Goal: Task Accomplishment & Management: Complete application form

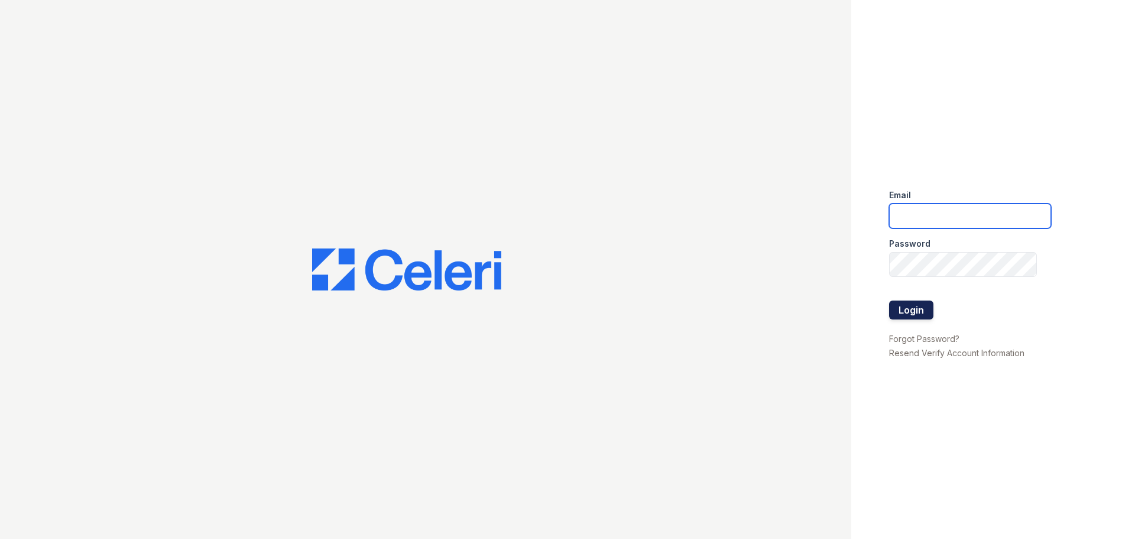
type input "[EMAIL_ADDRESS][DOMAIN_NAME]"
click at [904, 306] on button "Login" at bounding box center [911, 309] width 44 height 19
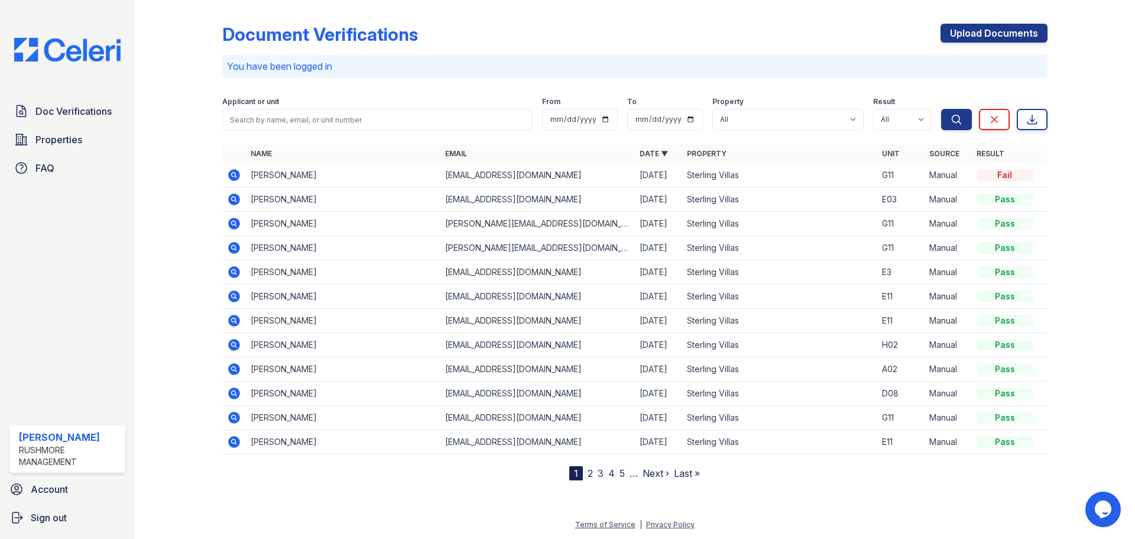
click at [323, 176] on td "Ashley Johnson" at bounding box center [343, 175] width 195 height 24
click at [233, 175] on icon at bounding box center [233, 174] width 3 height 3
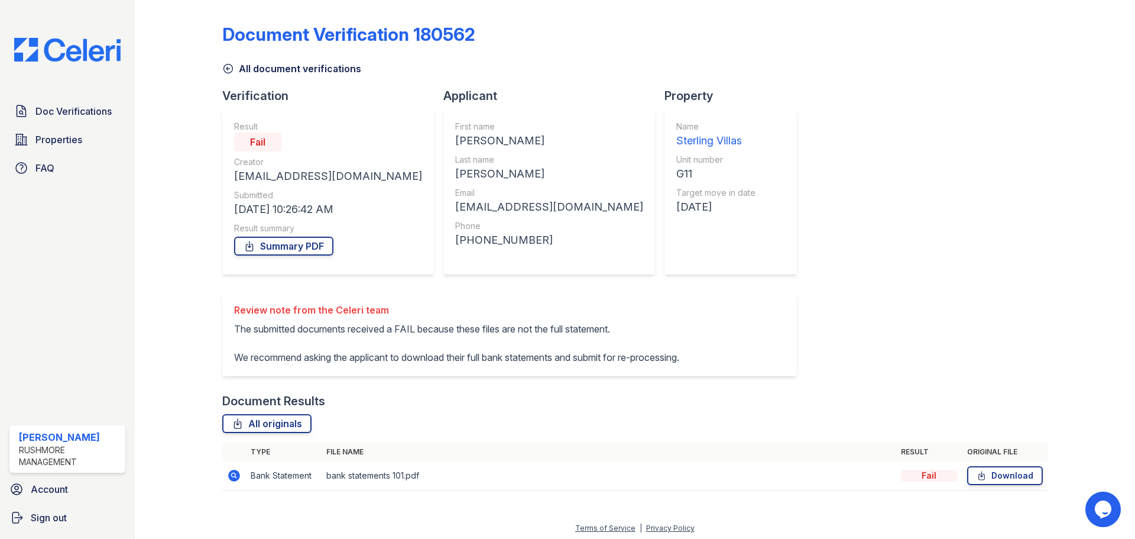
click at [235, 326] on p "The submitted documents received a FAIL because these files are not the full st…" at bounding box center [456, 343] width 445 height 43
click at [234, 353] on p "The submitted documents received a FAIL because these files are not the full st…" at bounding box center [456, 343] width 445 height 43
click at [76, 109] on span "Doc Verifications" at bounding box center [73, 111] width 76 height 14
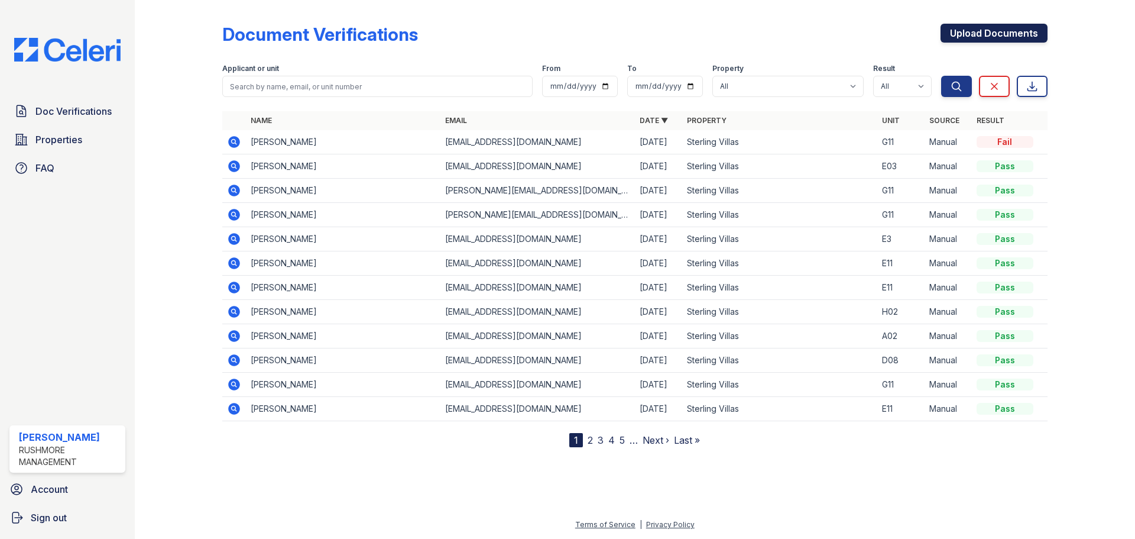
click at [1019, 37] on link "Upload Documents" at bounding box center [994, 33] width 107 height 19
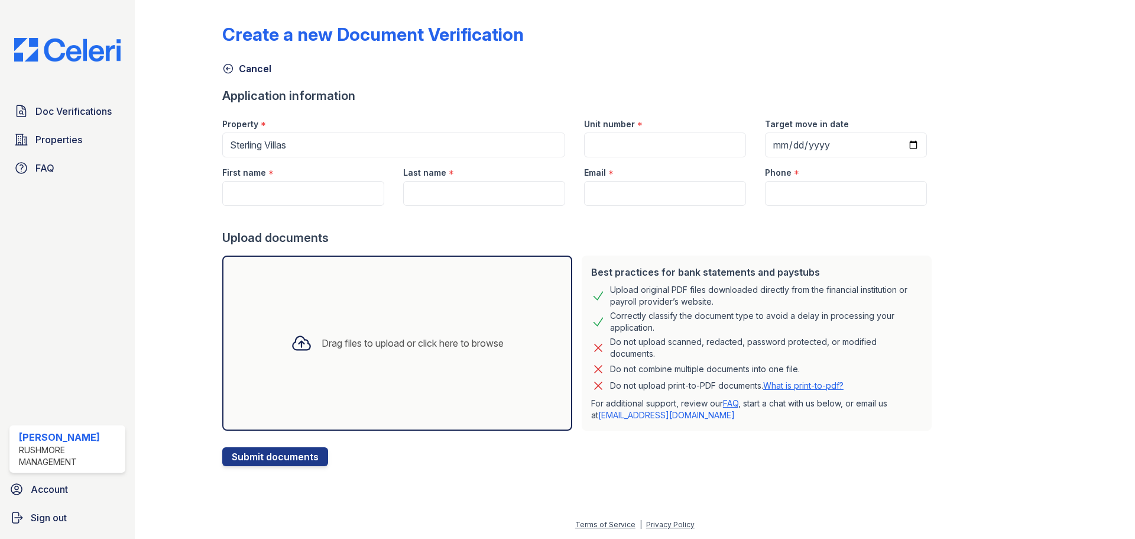
click at [402, 355] on div "Drag files to upload or click here to browse" at bounding box center [398, 343] width 232 height 40
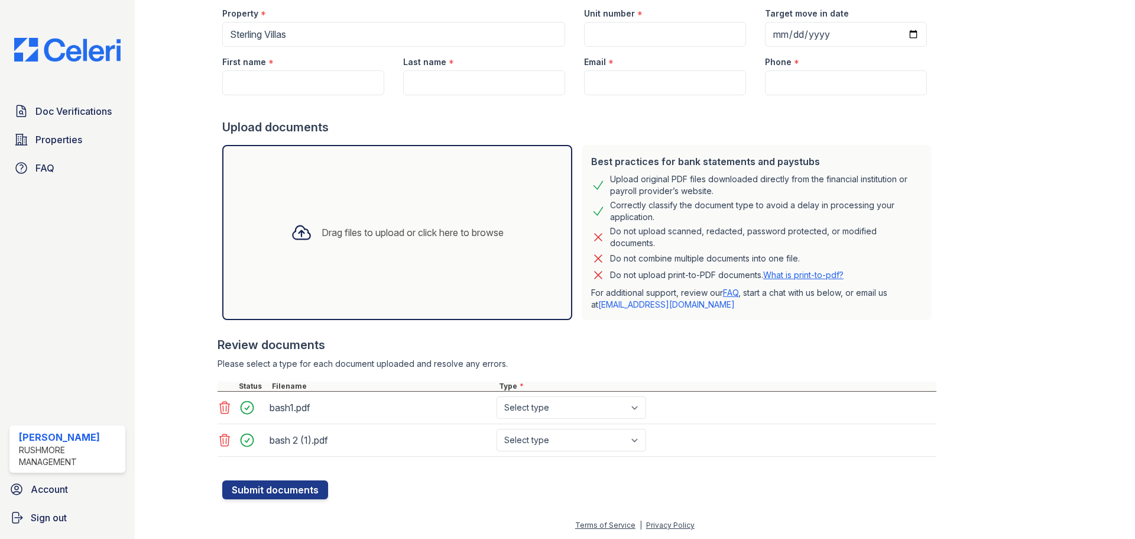
scroll to position [111, 0]
click at [592, 408] on select "Select type Paystub Bank Statement Offer Letter Tax Documents Benefit Award Let…" at bounding box center [572, 407] width 150 height 22
select select "paystub"
click at [497, 396] on select "Select type Paystub Bank Statement Offer Letter Tax Documents Benefit Award Let…" at bounding box center [572, 407] width 150 height 22
click at [551, 443] on select "Select type Paystub Bank Statement Offer Letter Tax Documents Benefit Award Let…" at bounding box center [572, 439] width 150 height 22
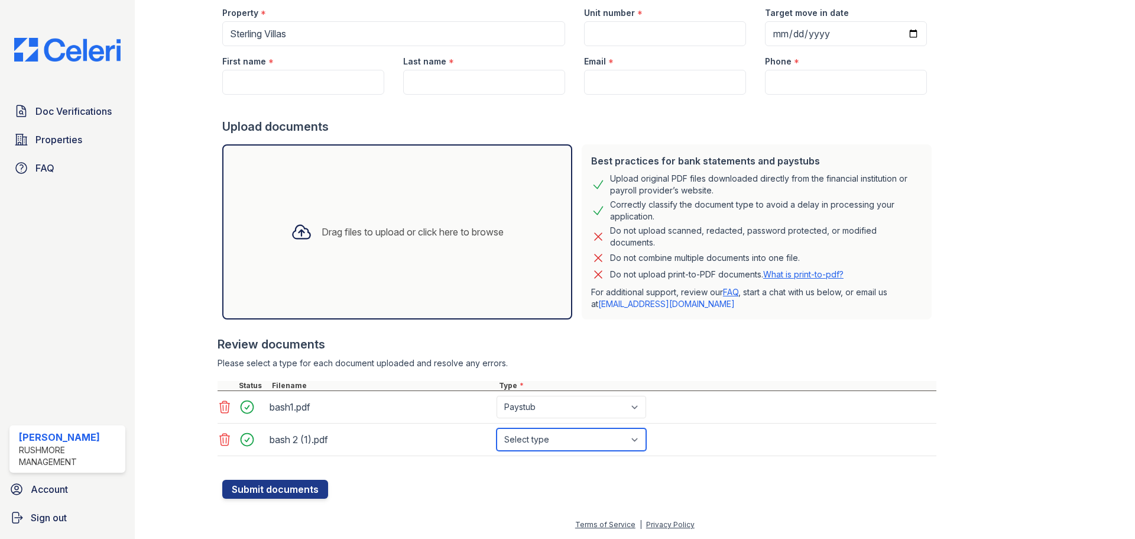
select select "paystub"
click at [497, 428] on select "Select type Paystub Bank Statement Offer Letter Tax Documents Benefit Award Let…" at bounding box center [572, 439] width 150 height 22
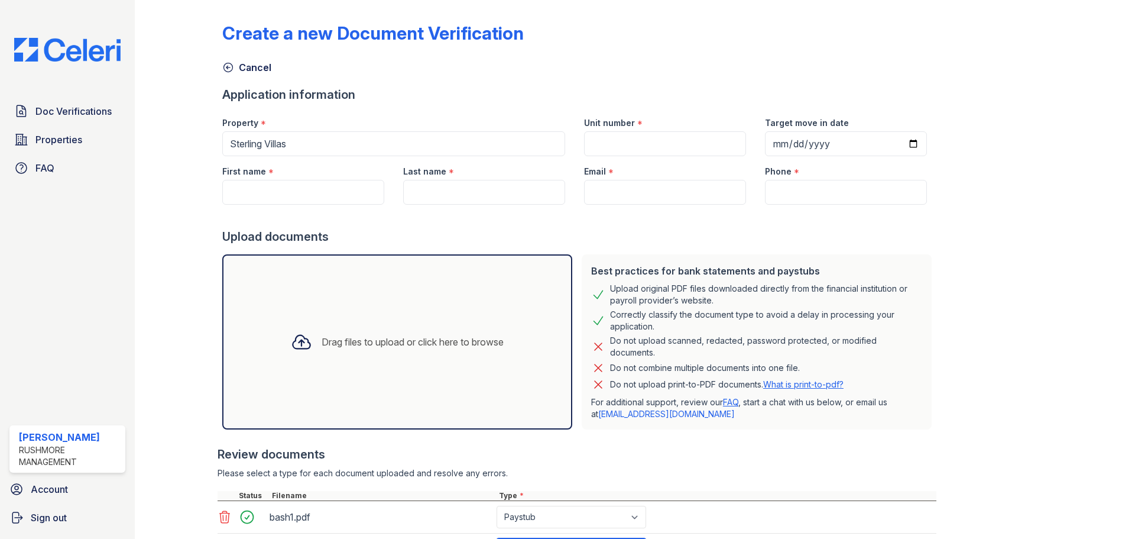
scroll to position [0, 0]
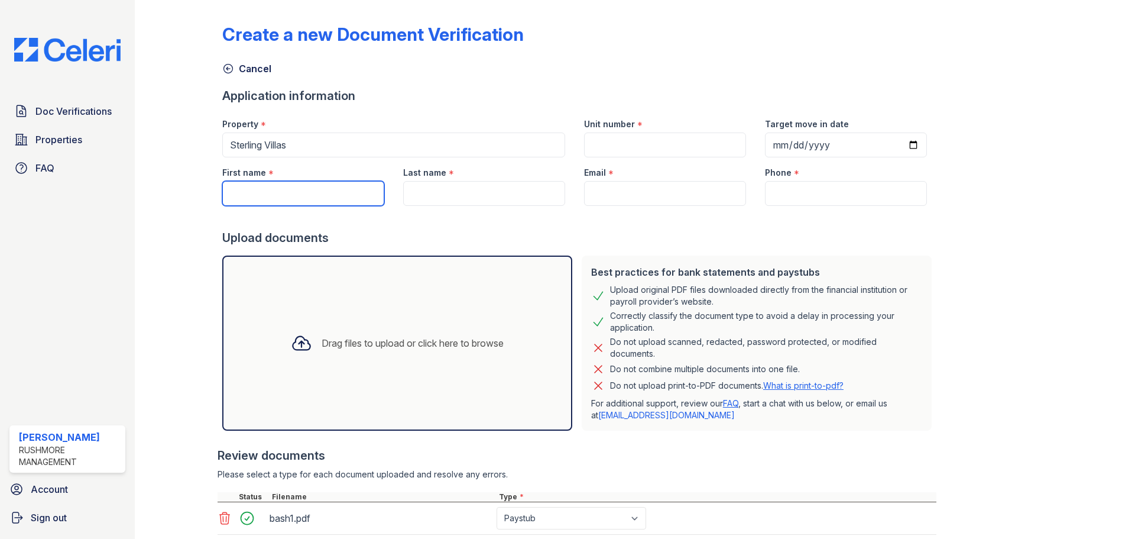
click at [293, 192] on input "First name" at bounding box center [303, 193] width 162 height 25
paste input "Ashley"
type input "Ashley"
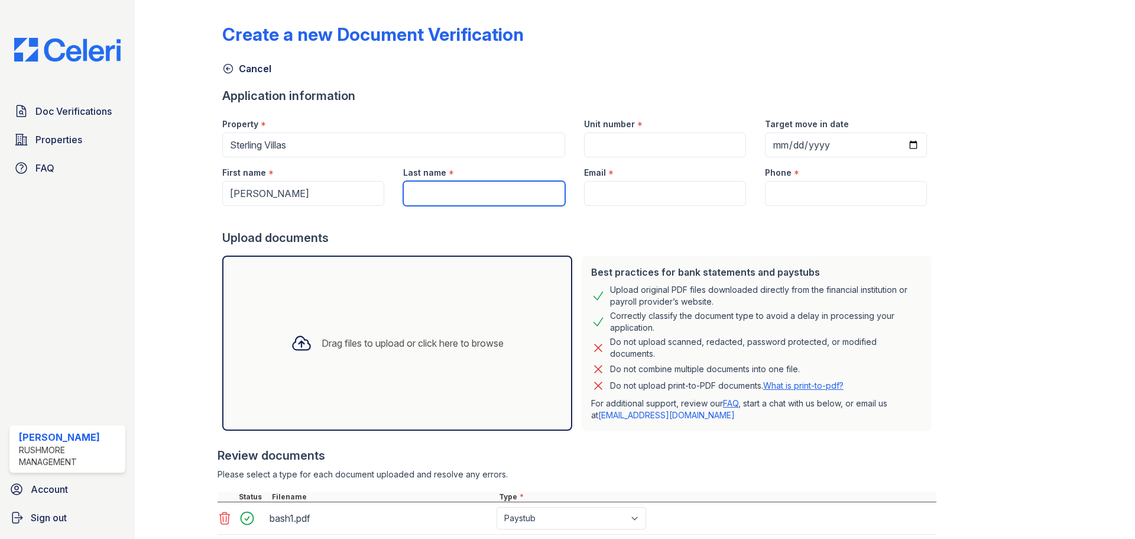
click at [463, 195] on input "Last name" at bounding box center [484, 193] width 162 height 25
type input "Johnson"
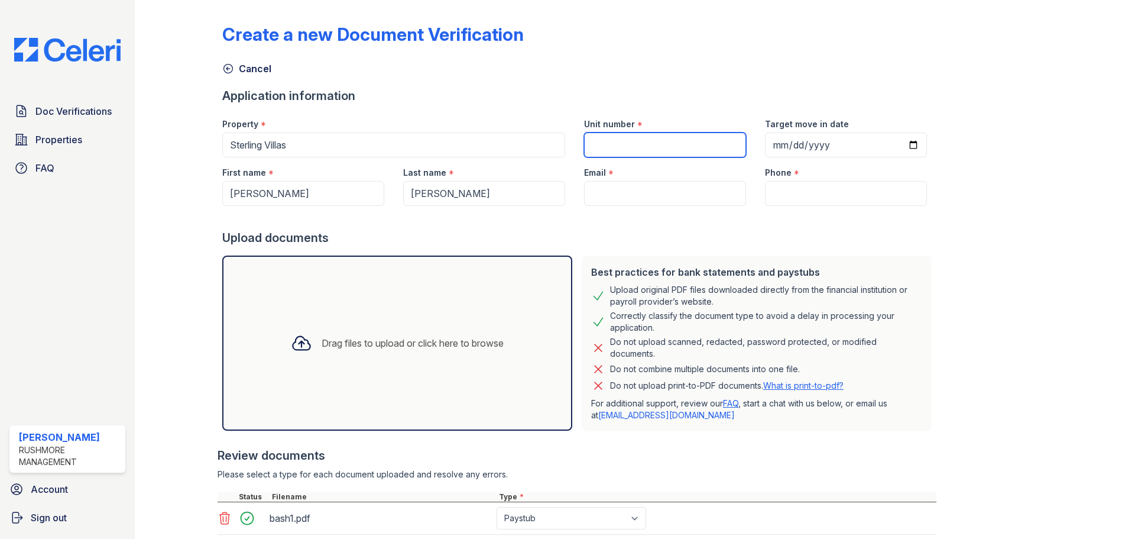
click at [592, 143] on input "Unit number" at bounding box center [665, 144] width 162 height 25
type input "G11"
click at [585, 194] on input "Email" at bounding box center [665, 193] width 162 height 25
paste input "Itsshi08091123@gmail.com"
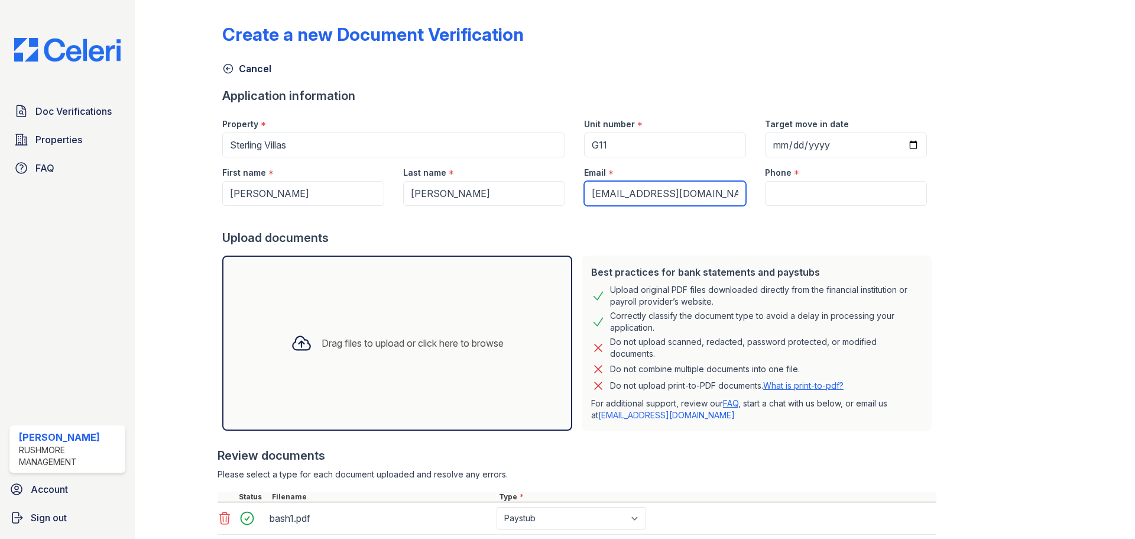
type input "Itsshi08091123@gmail.com"
click at [778, 196] on input "Phone" at bounding box center [846, 193] width 162 height 25
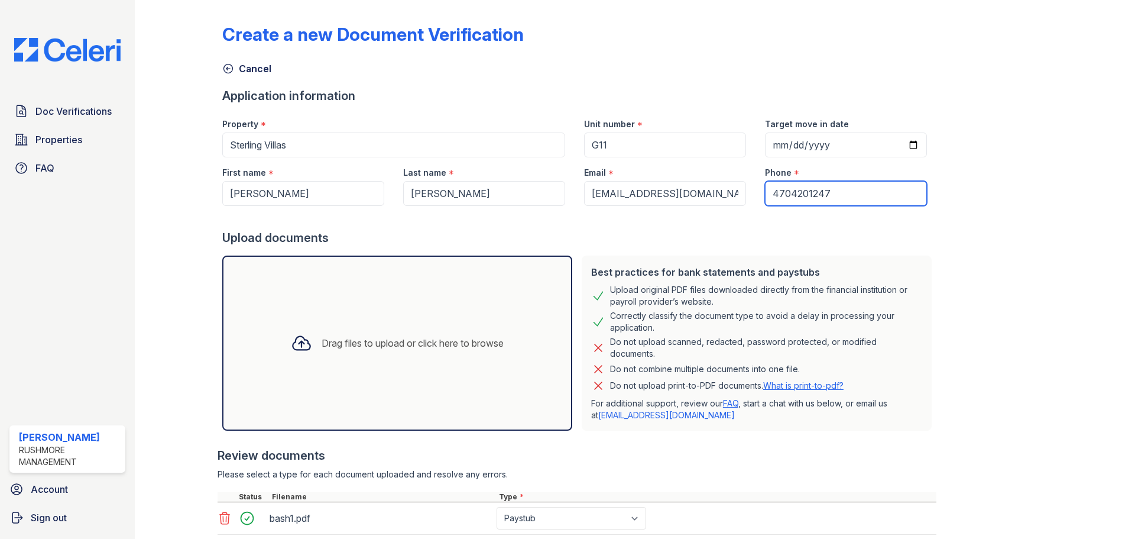
type input "4704201247"
click at [1015, 141] on div "Create a new Document Verification Cancel Application information Property * St…" at bounding box center [635, 307] width 826 height 605
click at [769, 140] on input "Target move in date" at bounding box center [846, 144] width 162 height 25
type input "2025-08-31"
click at [1017, 177] on div "Create a new Document Verification Cancel Application information Property * St…" at bounding box center [635, 307] width 826 height 605
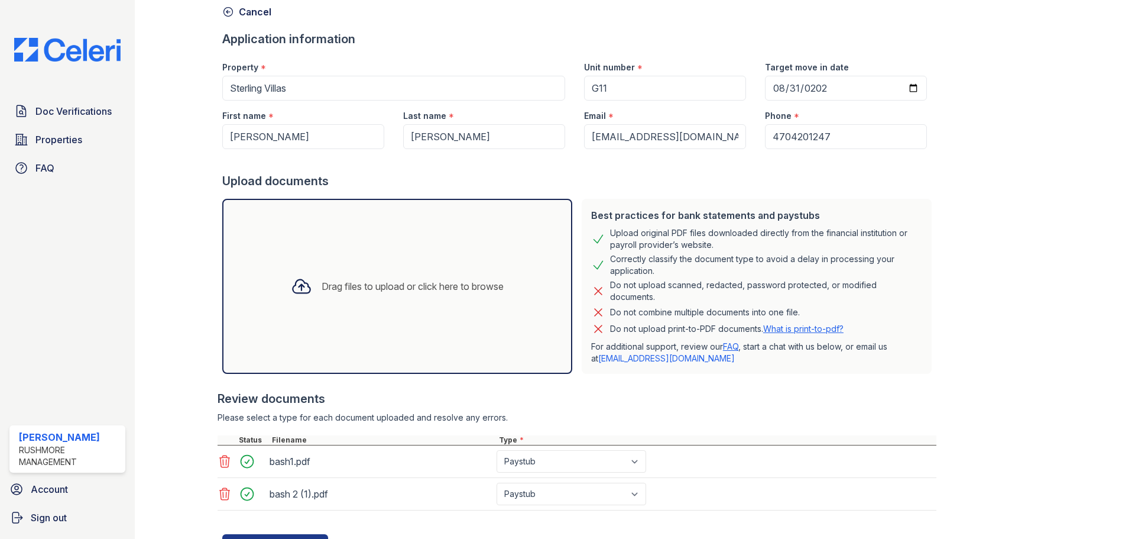
scroll to position [111, 0]
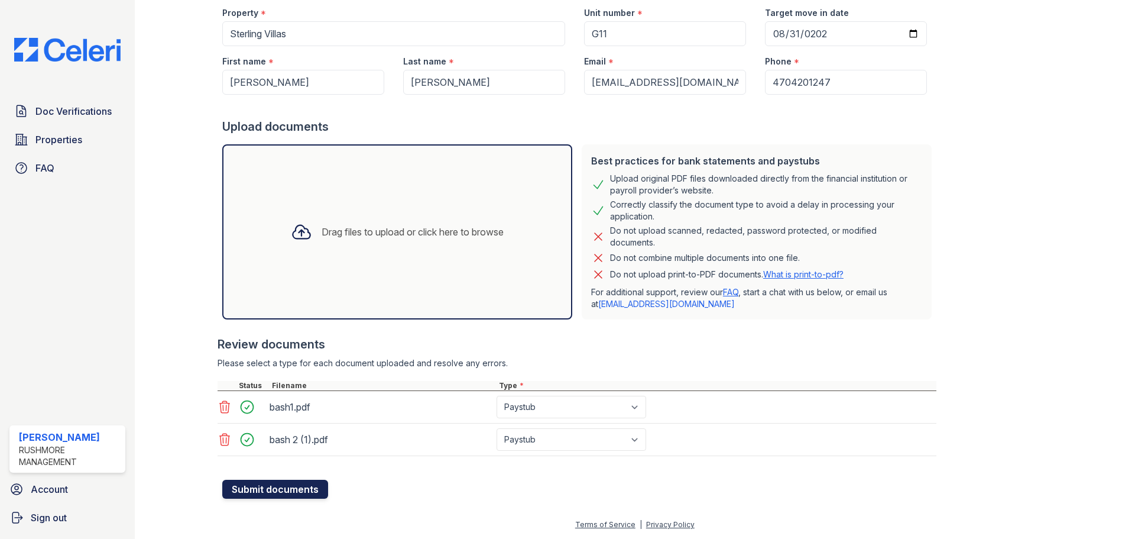
click at [245, 492] on button "Submit documents" at bounding box center [275, 489] width 106 height 19
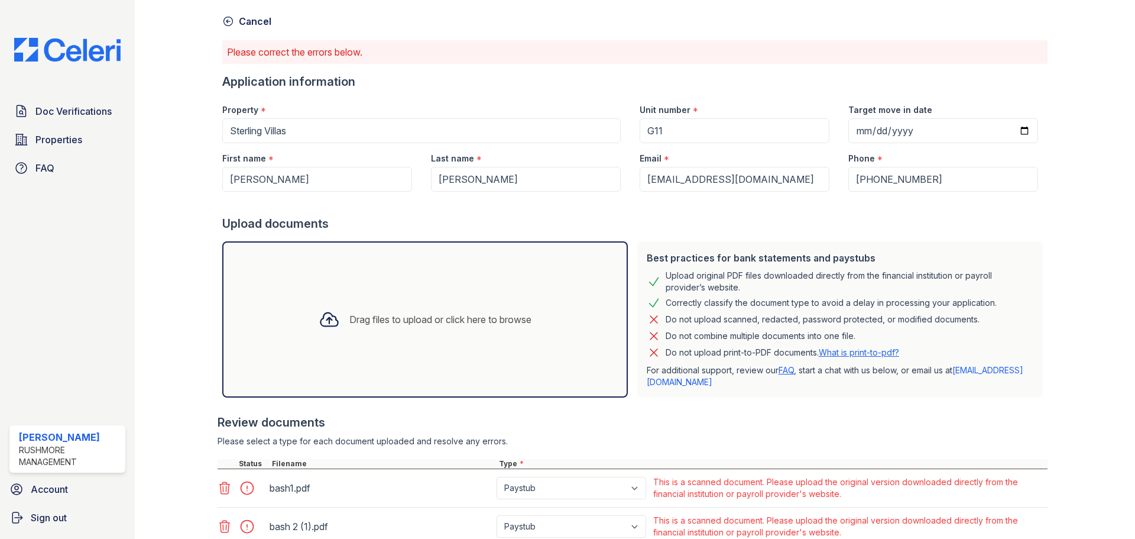
scroll to position [118, 0]
